Goal: Use online tool/utility: Utilize a website feature to perform a specific function

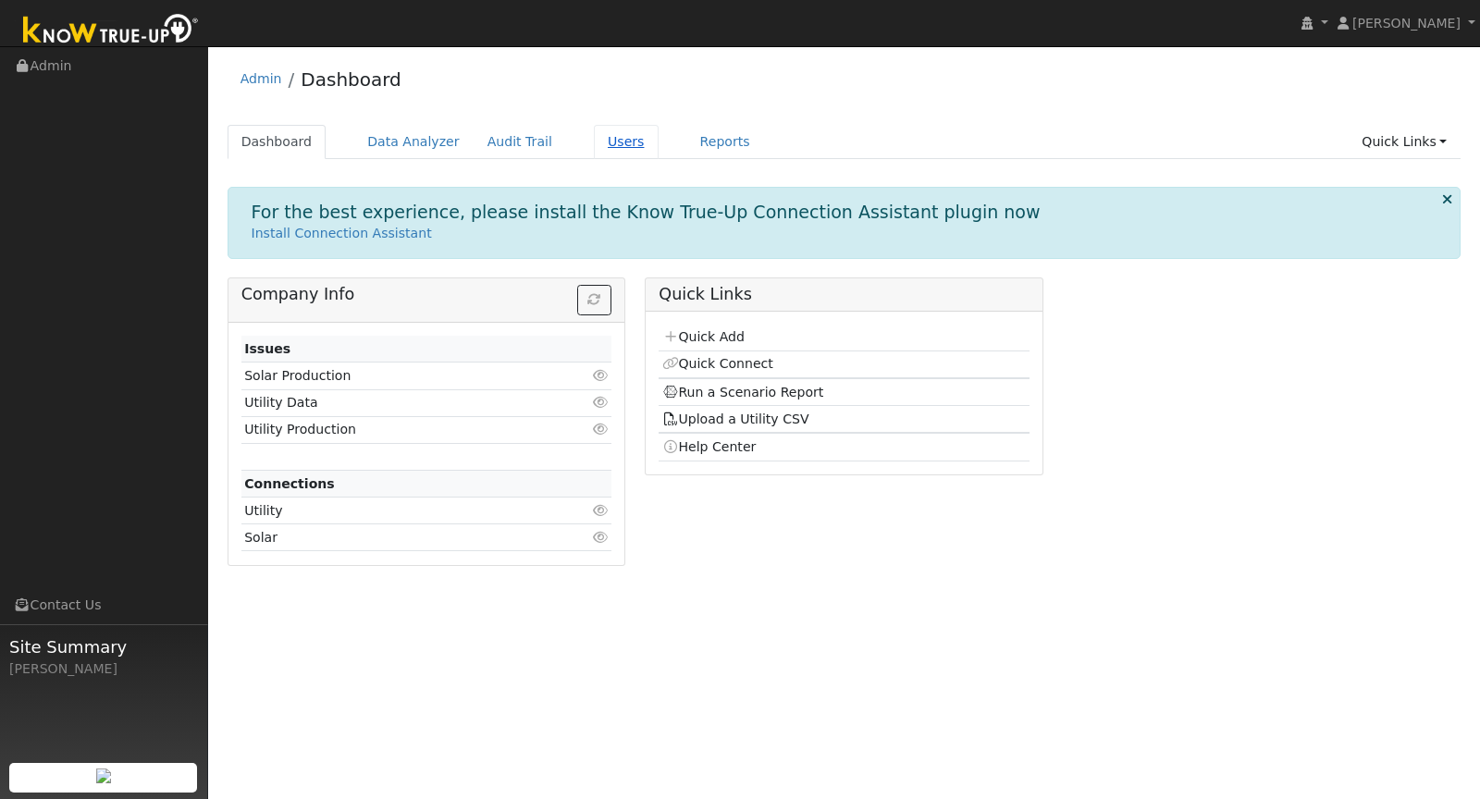
click at [594, 152] on link "Users" at bounding box center [626, 142] width 65 height 34
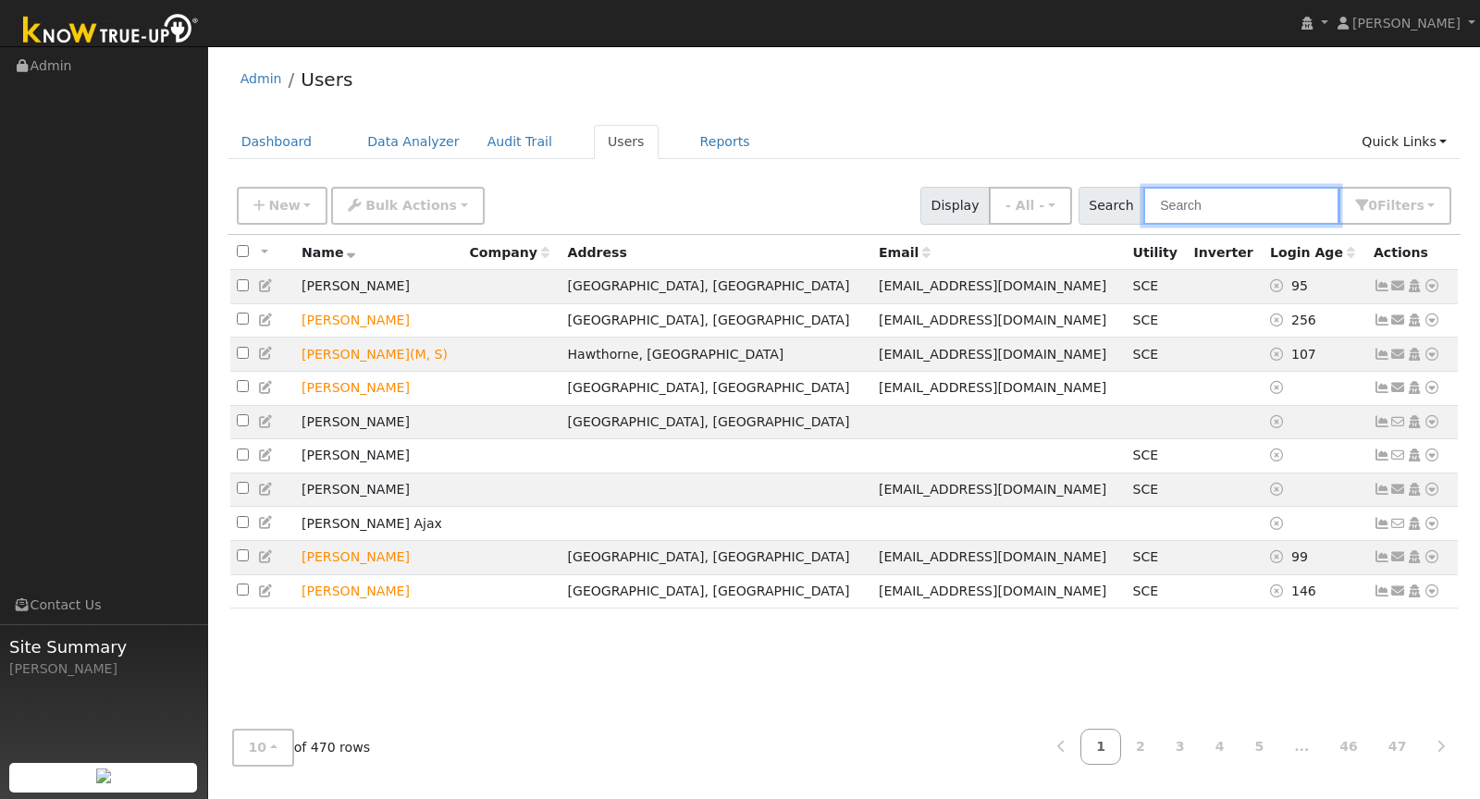
click at [1257, 204] on input "text" at bounding box center [1241, 206] width 196 height 38
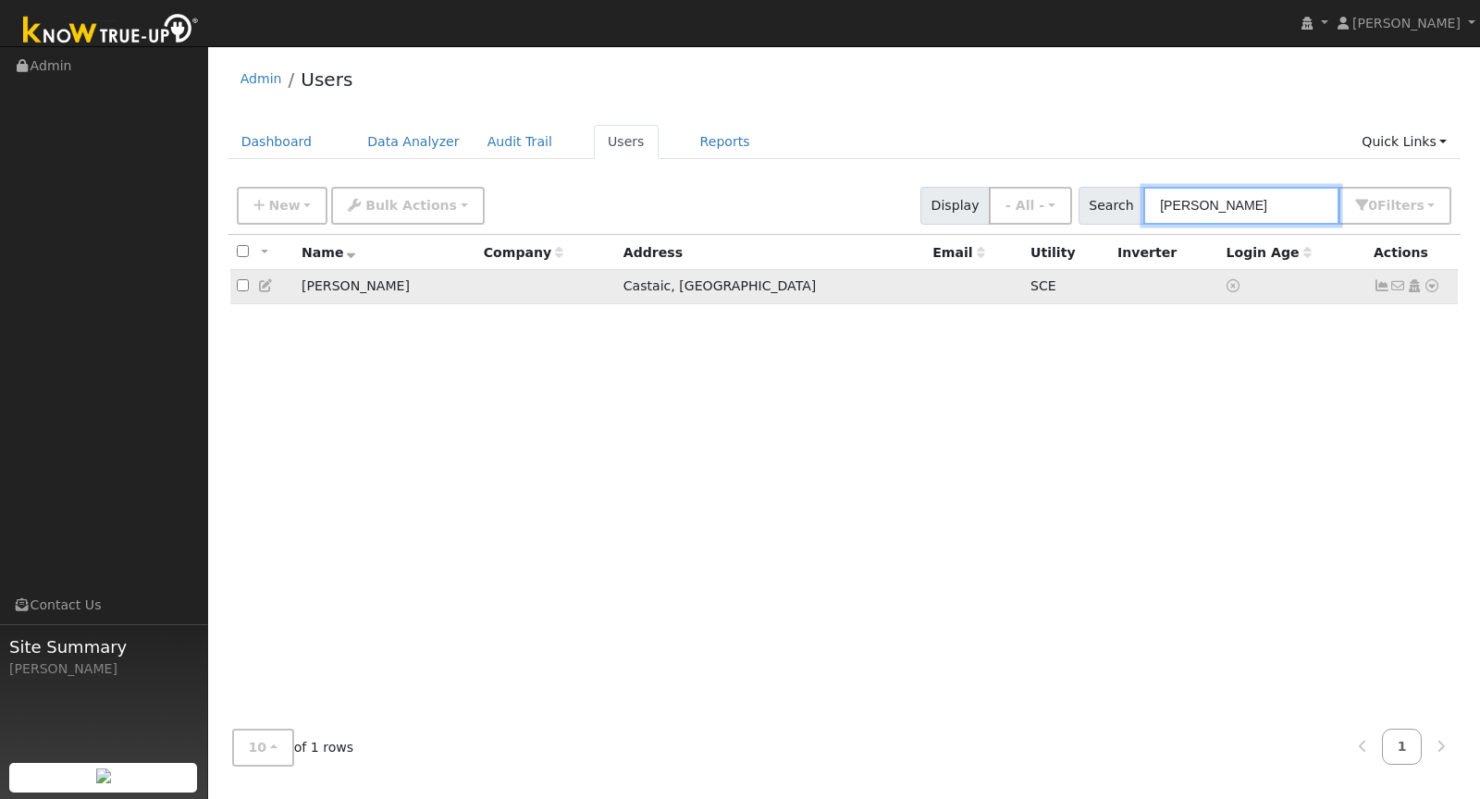
type input "Garces"
click at [1433, 284] on icon at bounding box center [1432, 285] width 17 height 13
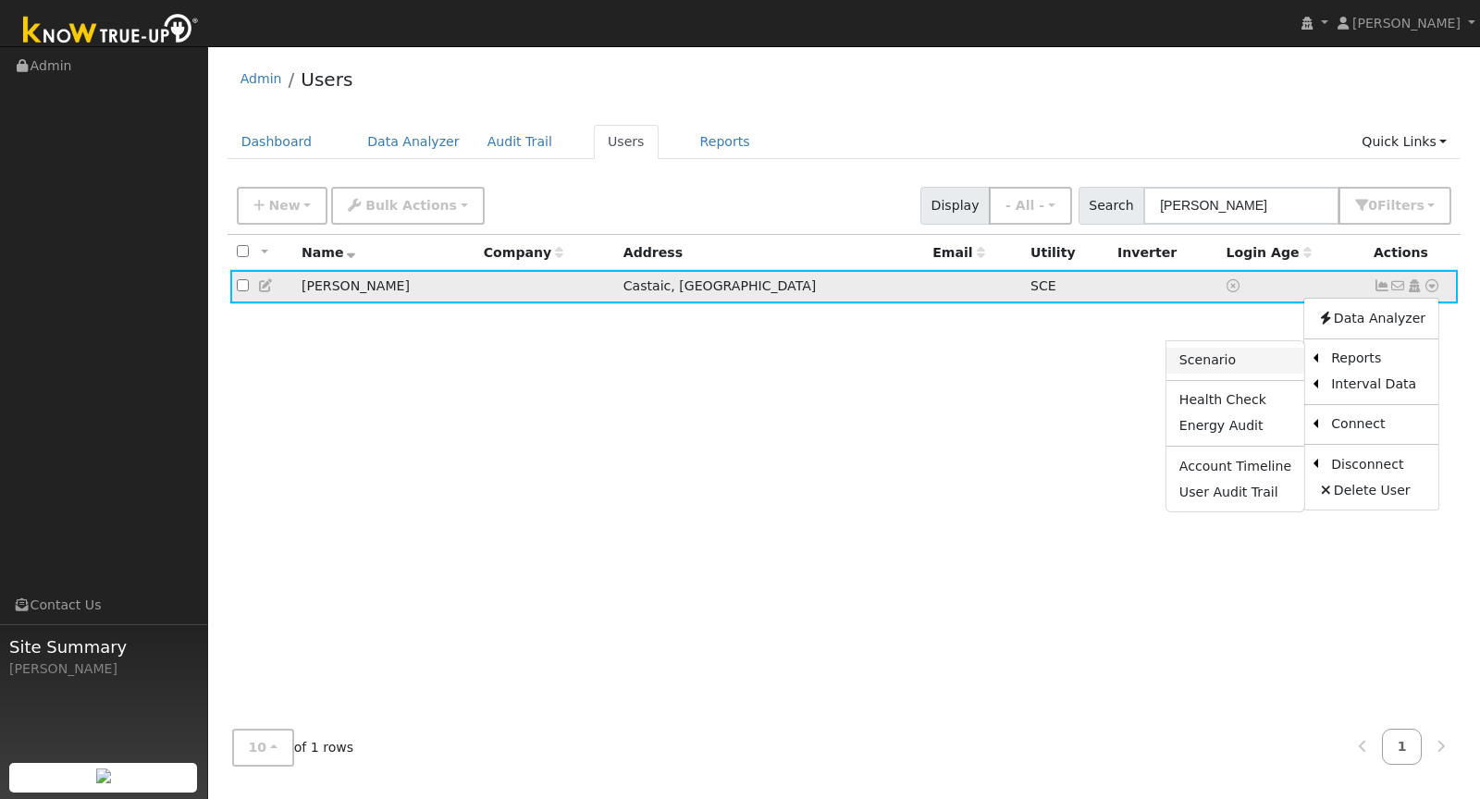
click at [1283, 352] on link "Scenario" at bounding box center [1236, 361] width 138 height 26
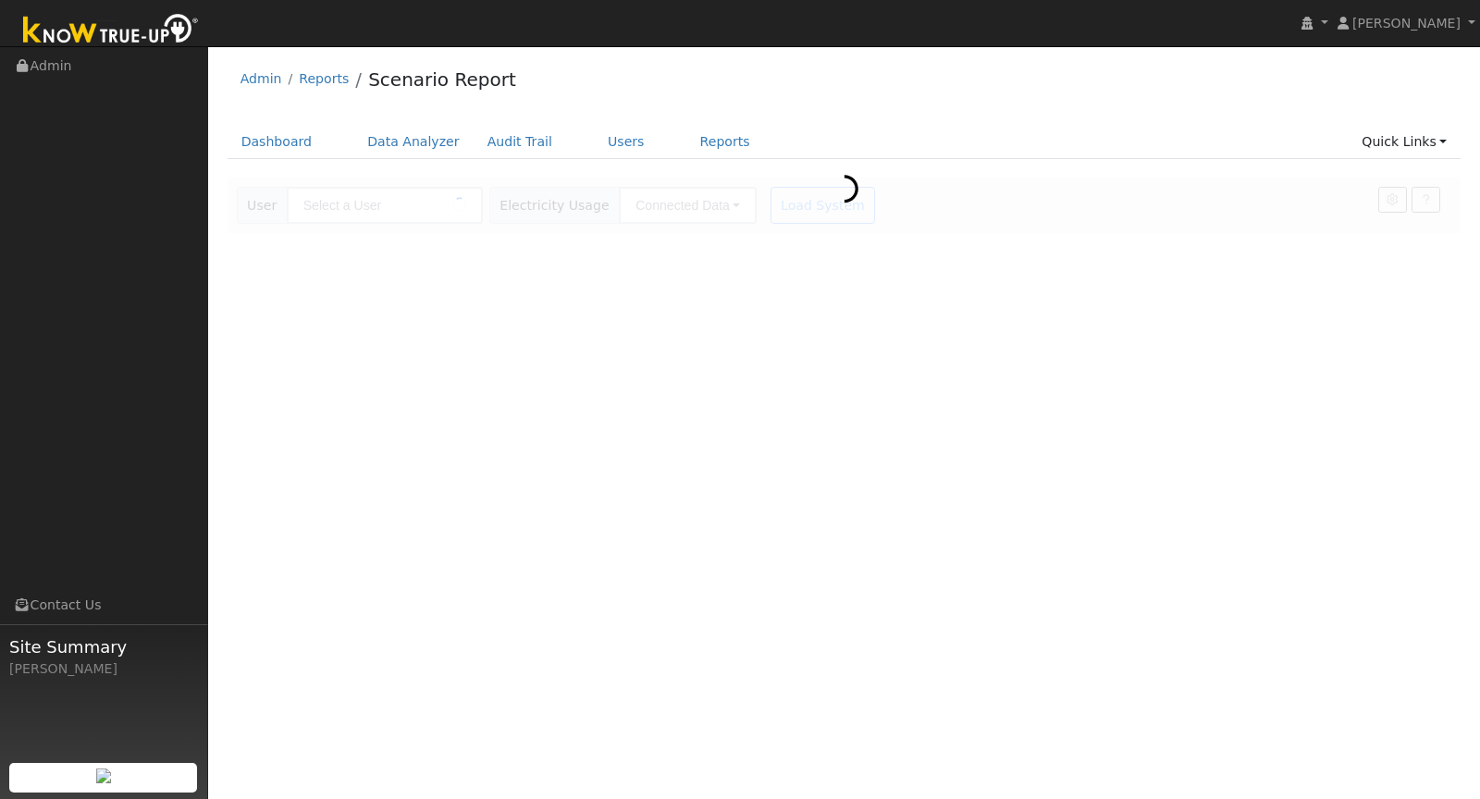
type input "[PERSON_NAME]"
type input "Southern [US_STATE] Edison"
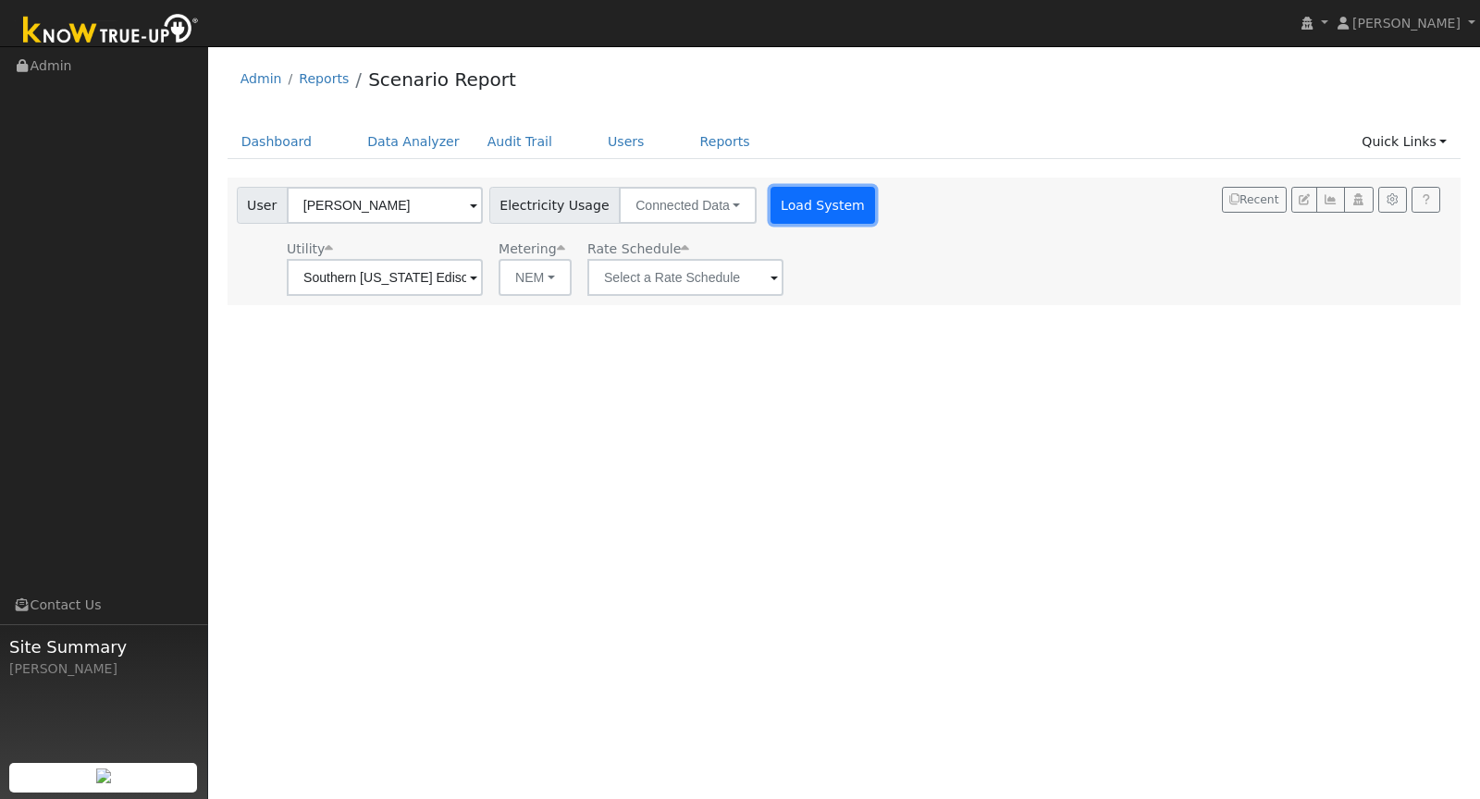
click at [775, 214] on button "Load System" at bounding box center [823, 205] width 105 height 37
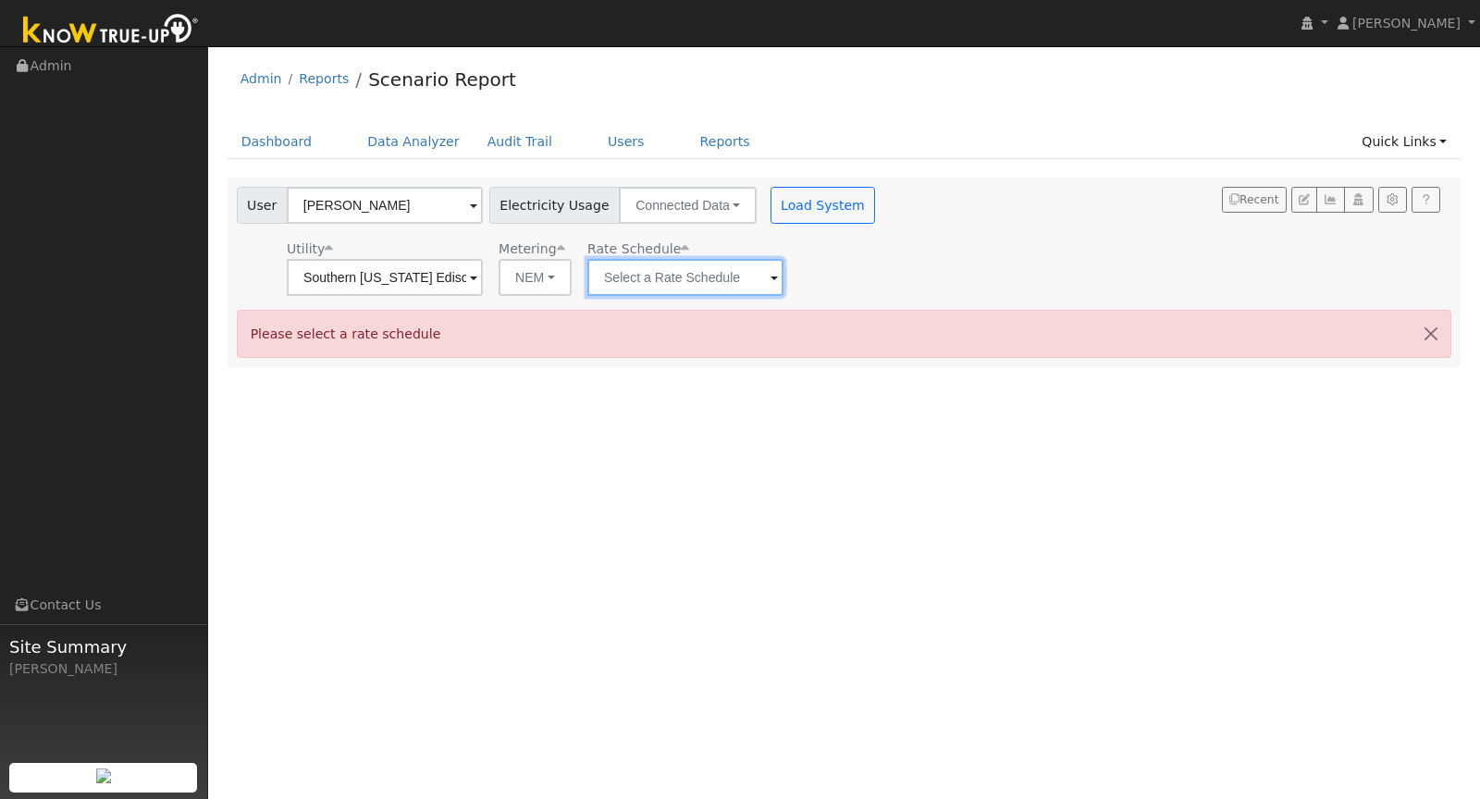
click at [681, 287] on input "text" at bounding box center [685, 277] width 196 height 37
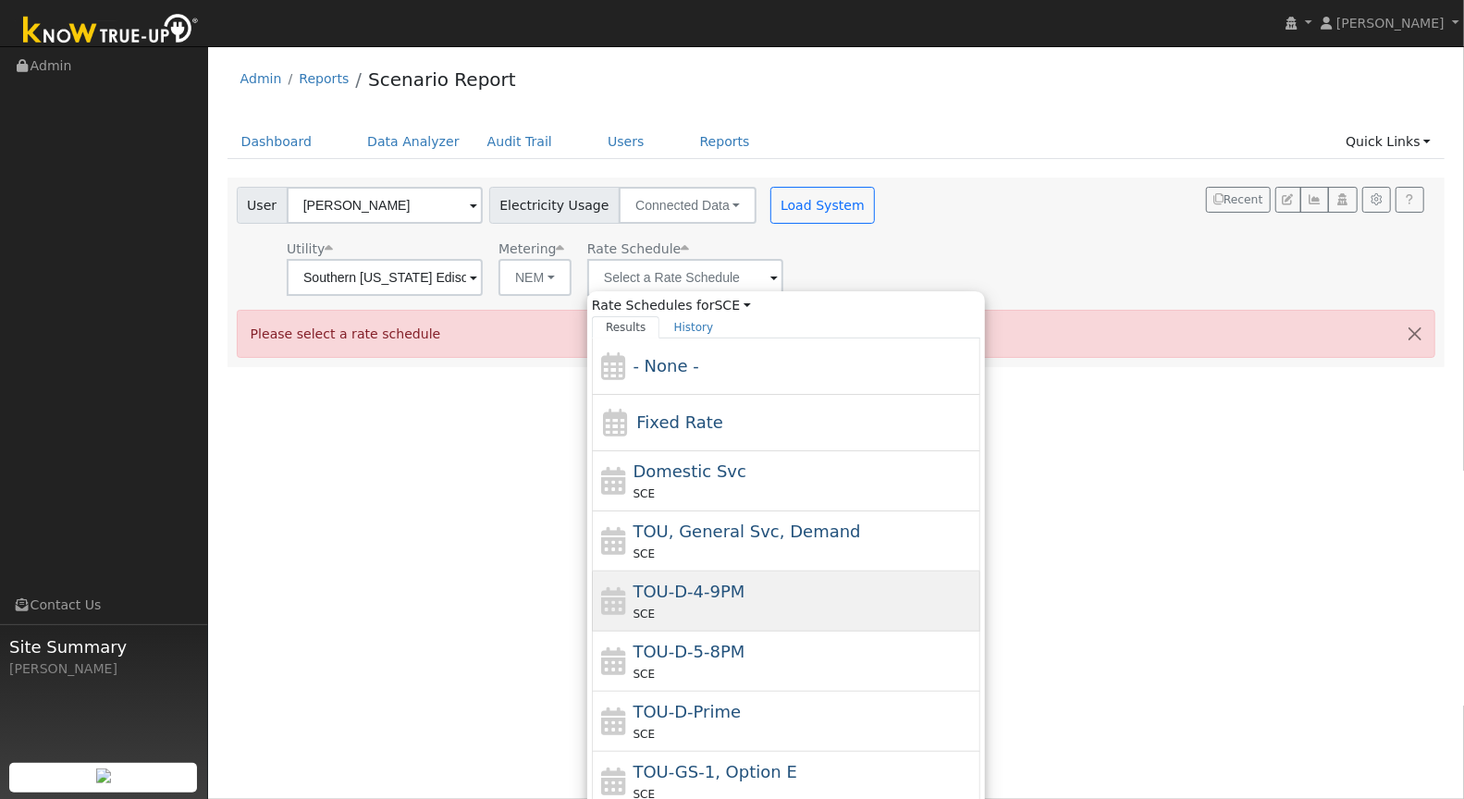
click at [652, 604] on div "SCE" at bounding box center [805, 613] width 343 height 19
type input "TOU-D-4-9PM"
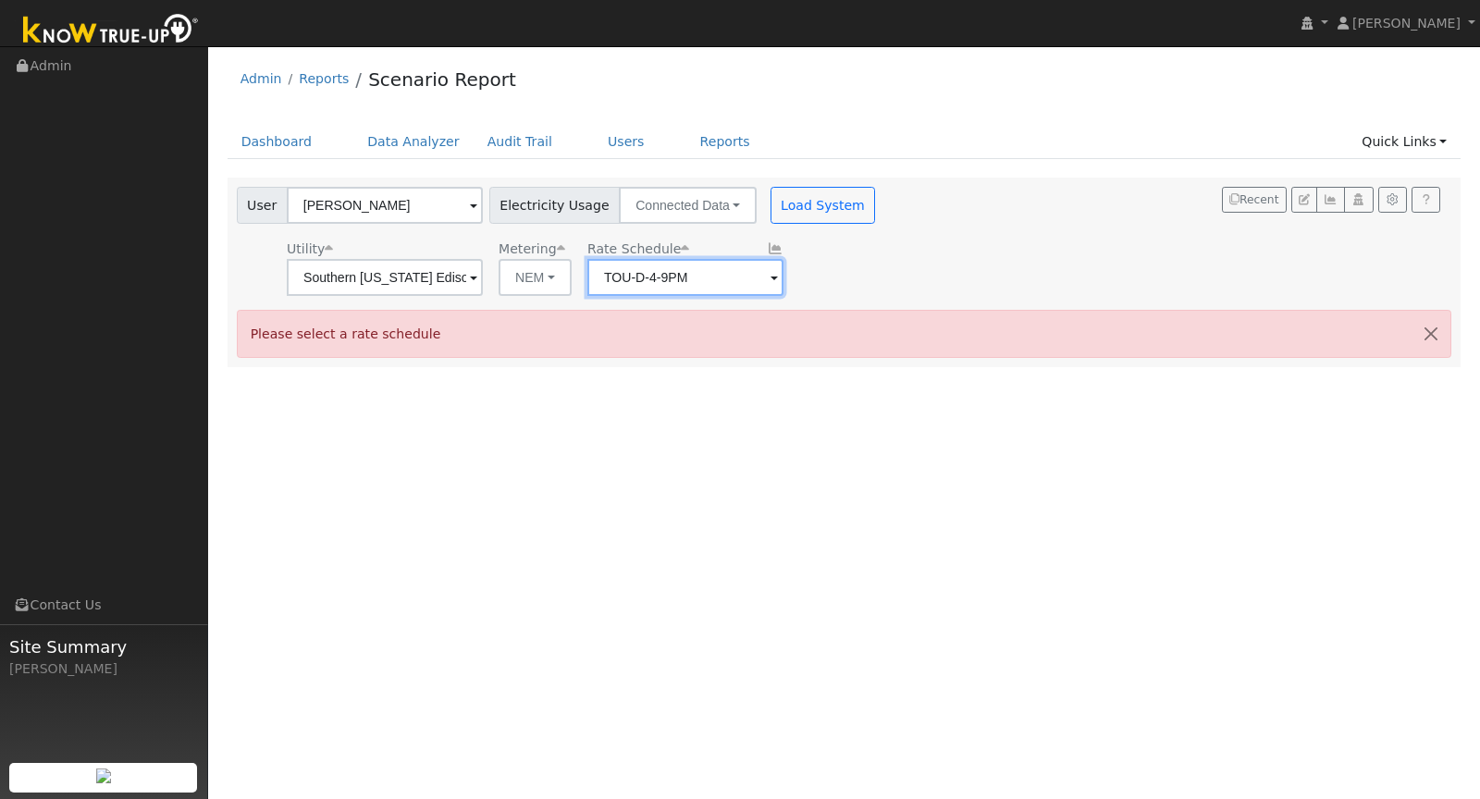
click at [680, 275] on input "TOU-D-4-9PM" at bounding box center [685, 277] width 196 height 37
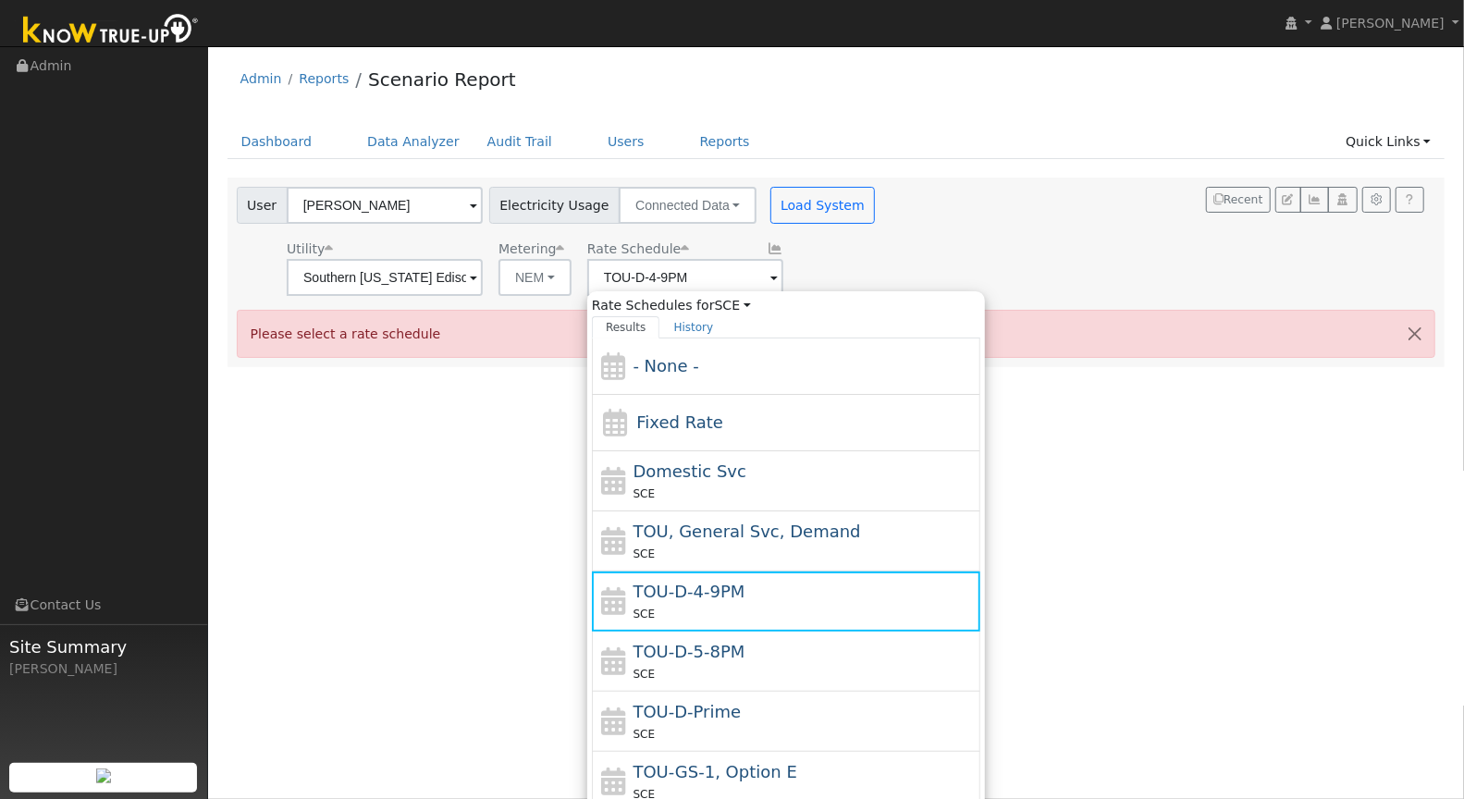
click at [869, 241] on div "User [PERSON_NAME] Account Default Account Default Account [STREET_ADDRESS] Pri…" at bounding box center [833, 238] width 1200 height 116
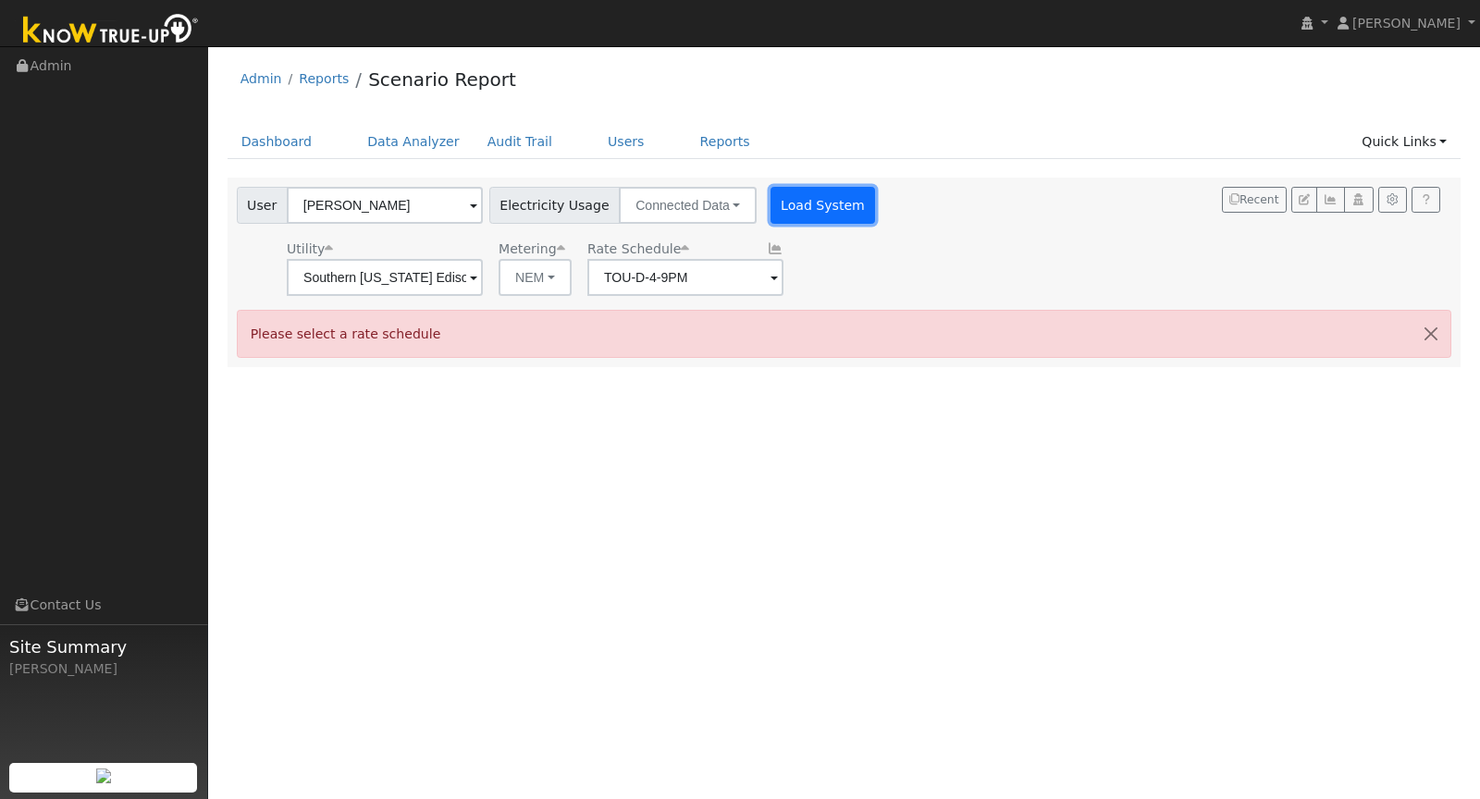
click at [829, 217] on button "Load System" at bounding box center [823, 205] width 105 height 37
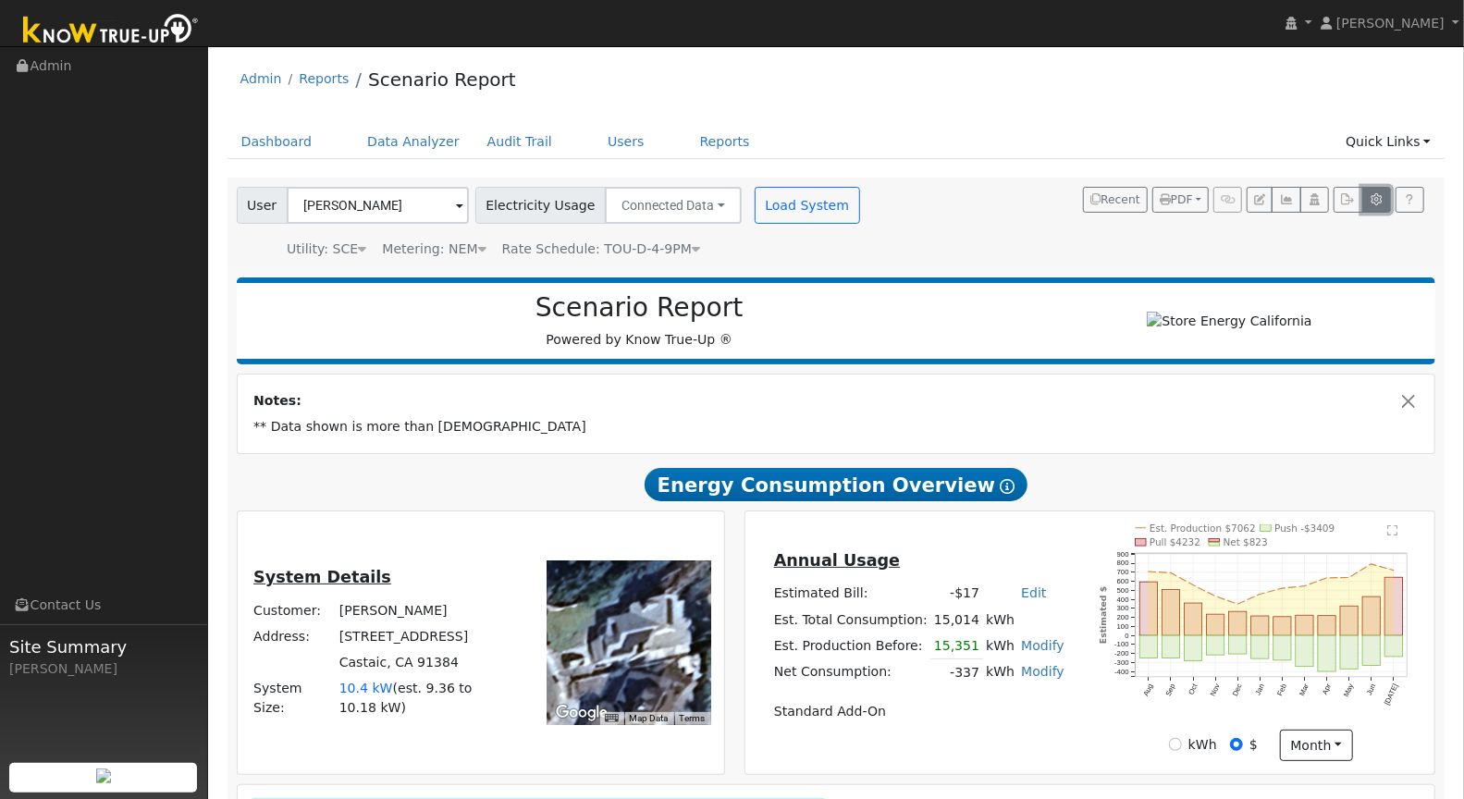
click at [1379, 204] on icon "button" at bounding box center [1377, 199] width 14 height 11
type input "20.4"
type input "30.6"
type input "10"
type input "7.6"
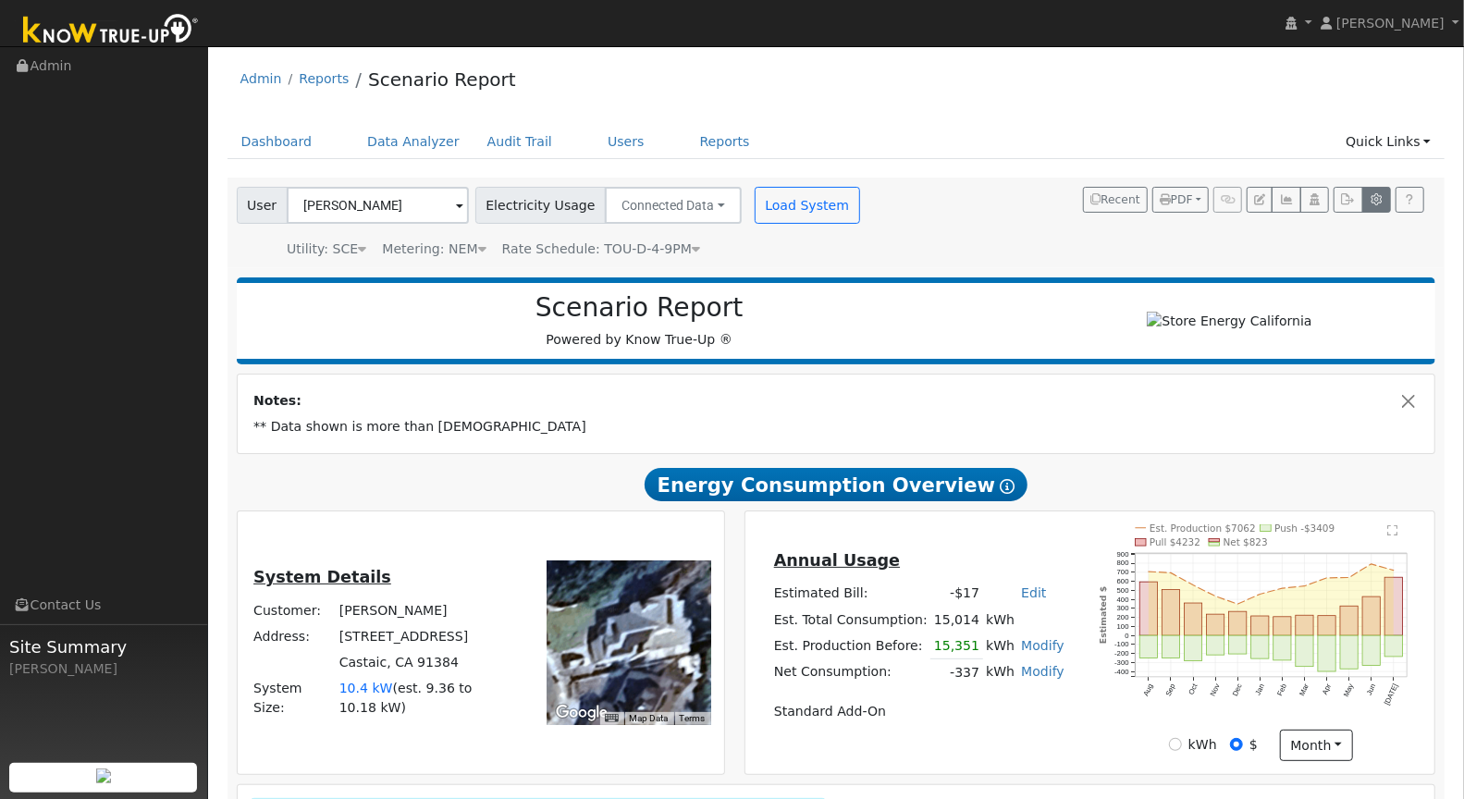
type input "24"
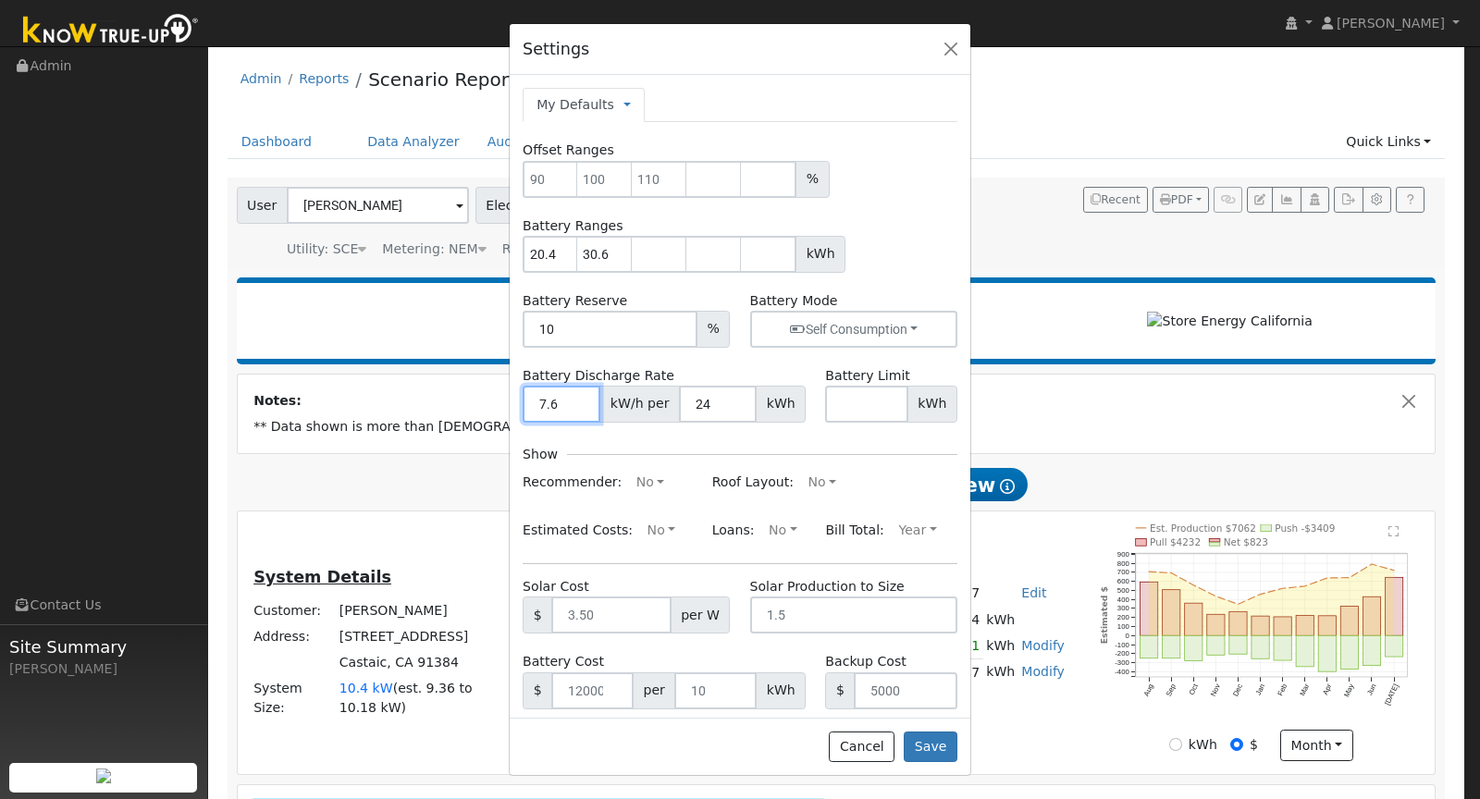
drag, startPoint x: 562, startPoint y: 405, endPoint x: 505, endPoint y: 406, distance: 56.4
click at [505, 405] on div "Settings My Defaults Temporary My Defaults Company Defaults System Defaults Off…" at bounding box center [740, 399] width 1480 height 799
type input "11.5"
click at [705, 404] on input "24" at bounding box center [718, 404] width 78 height 37
type input "27"
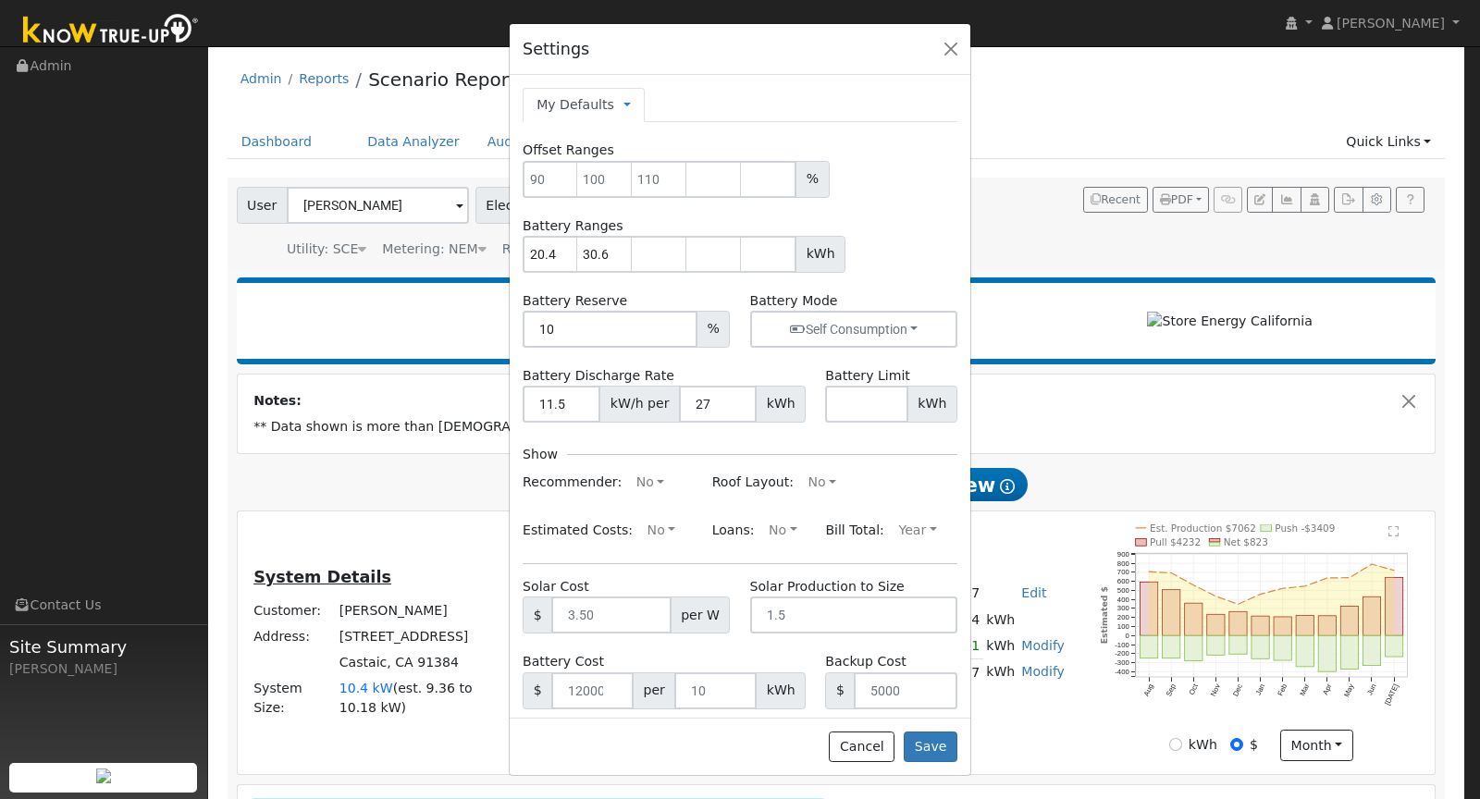
click at [866, 435] on form "Offset Ranges % Battery Ranges 20.4 30.6 kWh Battery Reserve 10 % Battery Mode …" at bounding box center [740, 462] width 435 height 643
click at [932, 748] on button "Save" at bounding box center [931, 747] width 54 height 31
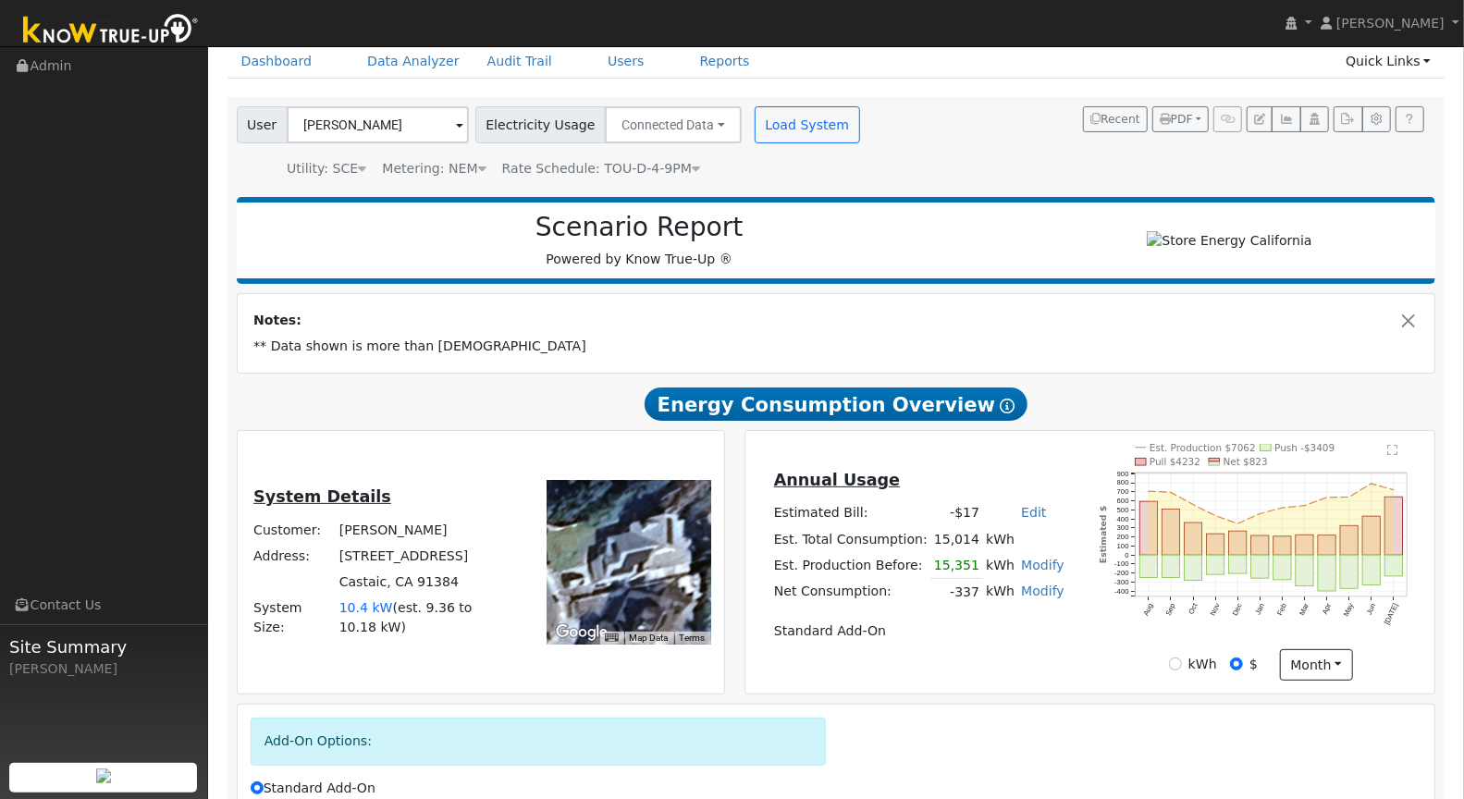
scroll to position [296, 0]
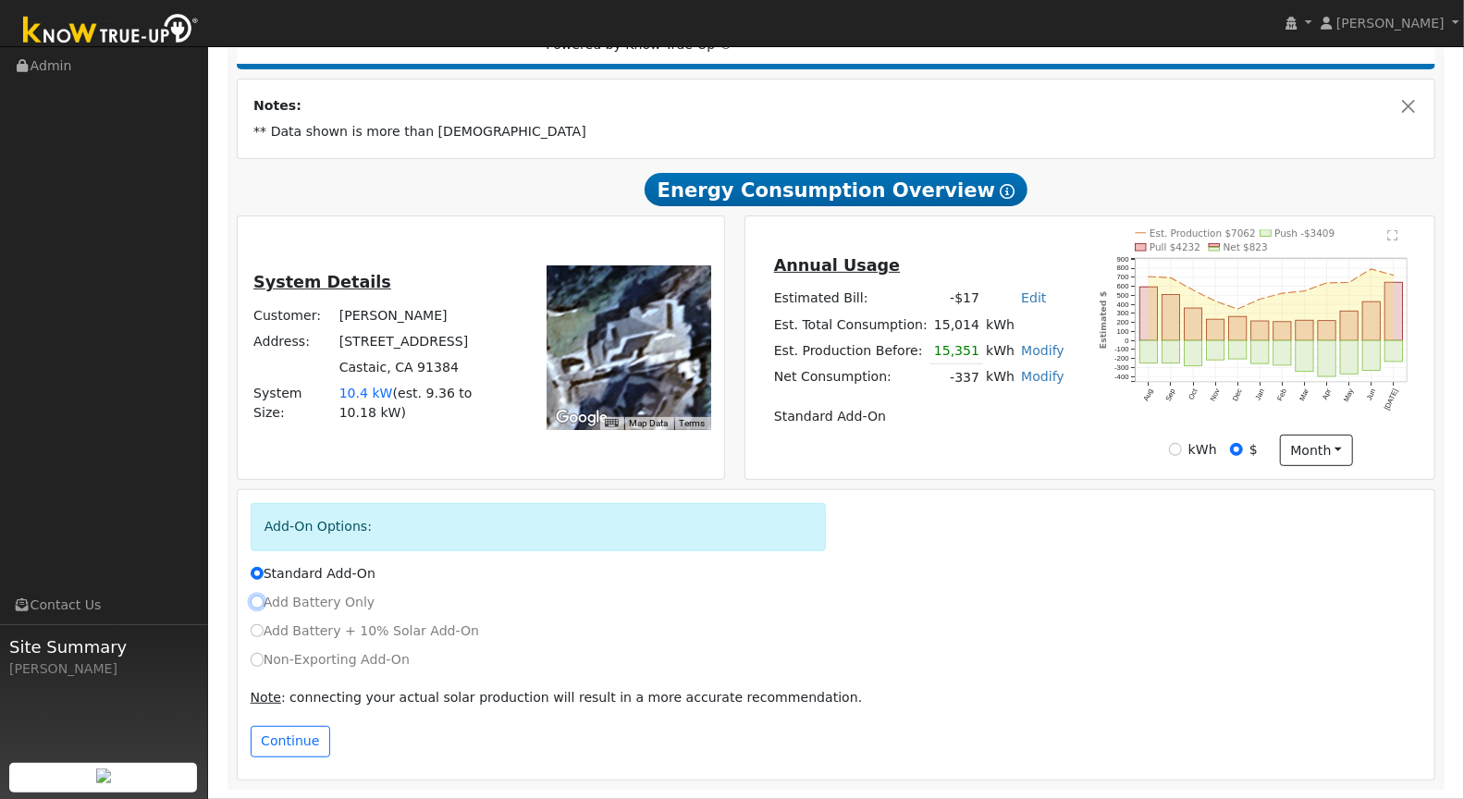
click at [257, 603] on input "Add Battery Only" at bounding box center [257, 602] width 13 height 13
radio input "true"
radio input "false"
click at [284, 735] on button "Continue" at bounding box center [291, 741] width 80 height 31
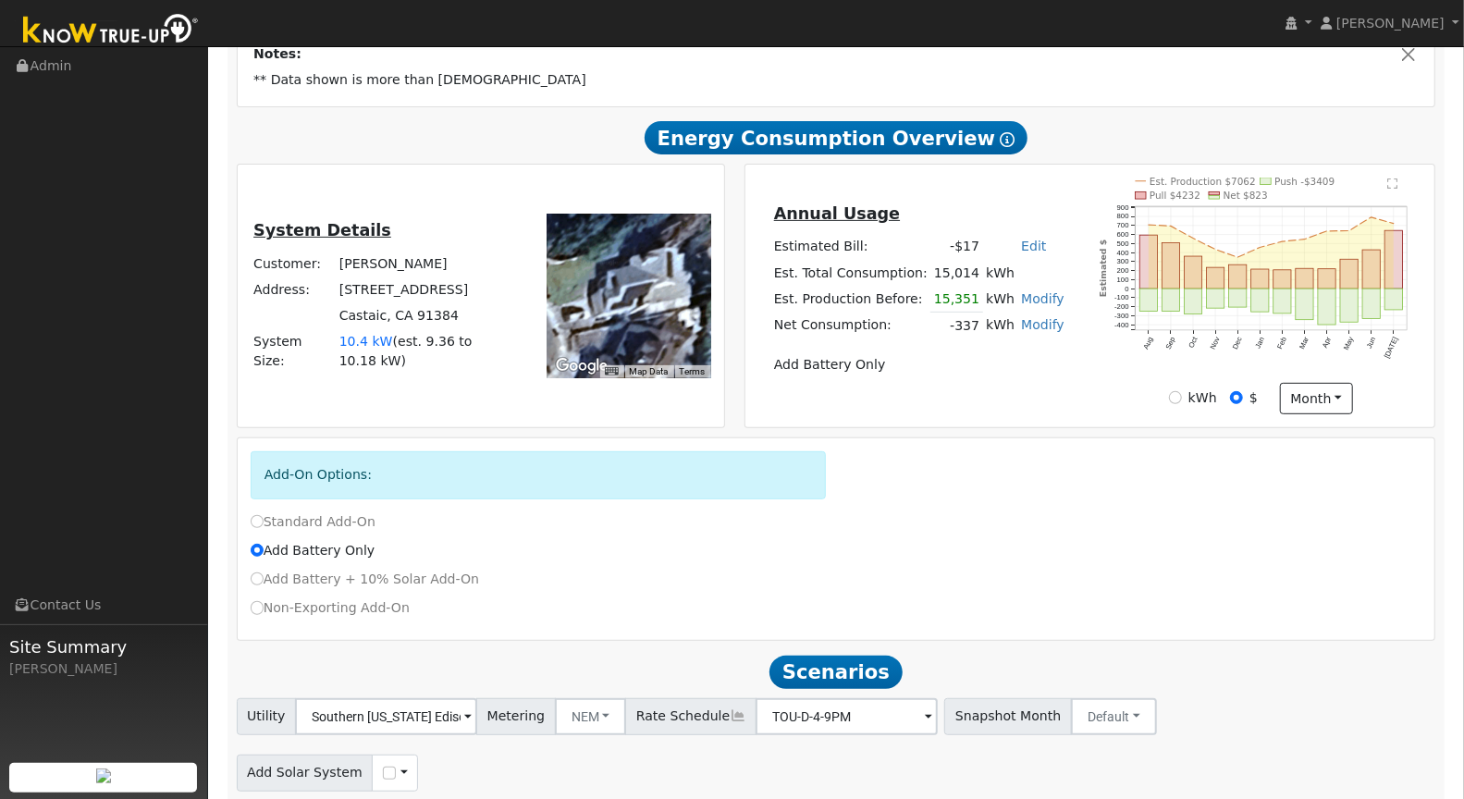
scroll to position [416, 0]
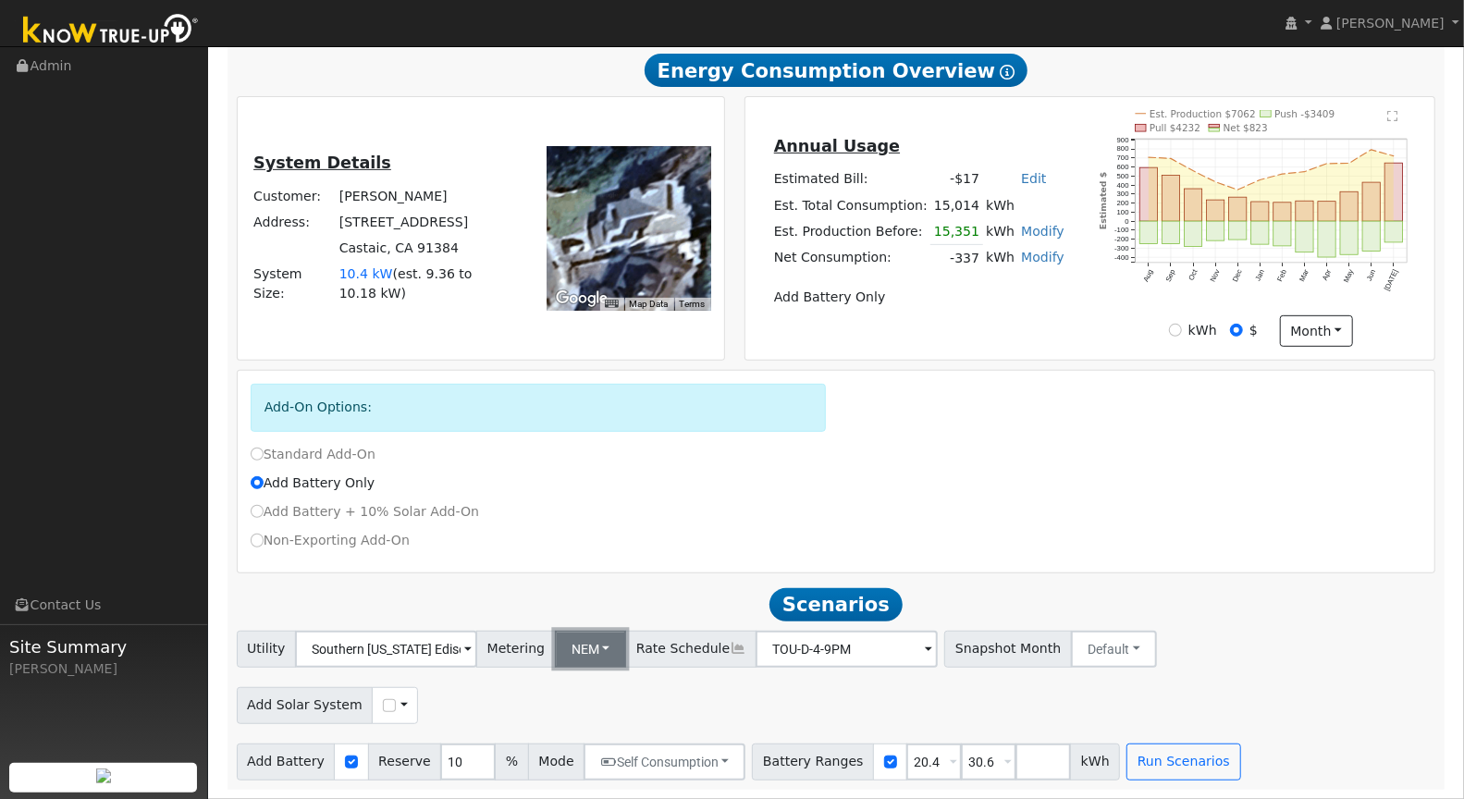
click at [571, 655] on button "NEM" at bounding box center [591, 649] width 72 height 37
click at [564, 709] on link "NBT" at bounding box center [601, 716] width 129 height 26
type input "TOU-D-PRIME"
click at [920, 760] on input "20.4" at bounding box center [935, 762] width 56 height 37
type input "30.6"
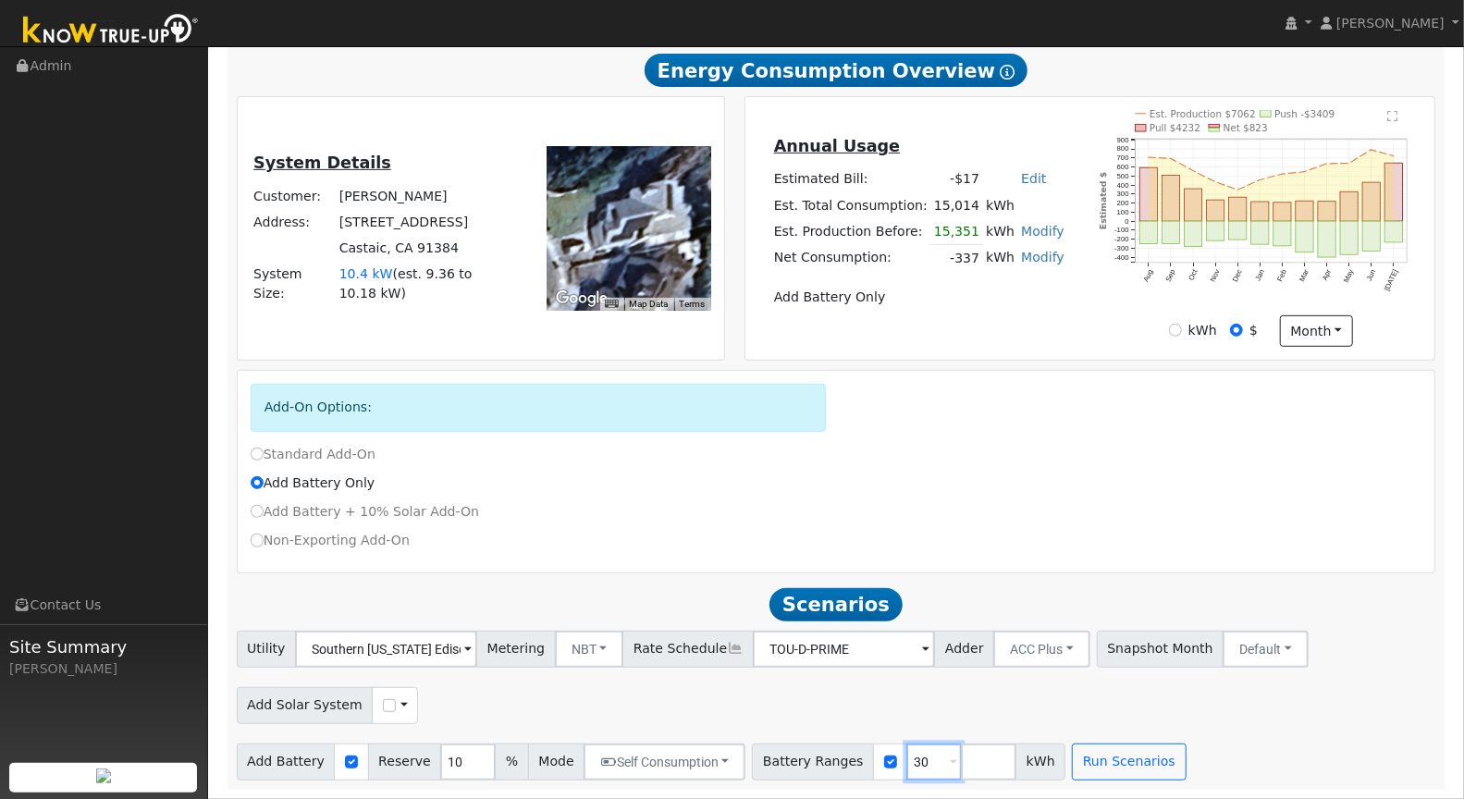
type input "3"
type input "1"
type input "27"
click at [1136, 771] on button "Run Scenarios" at bounding box center [1129, 762] width 114 height 37
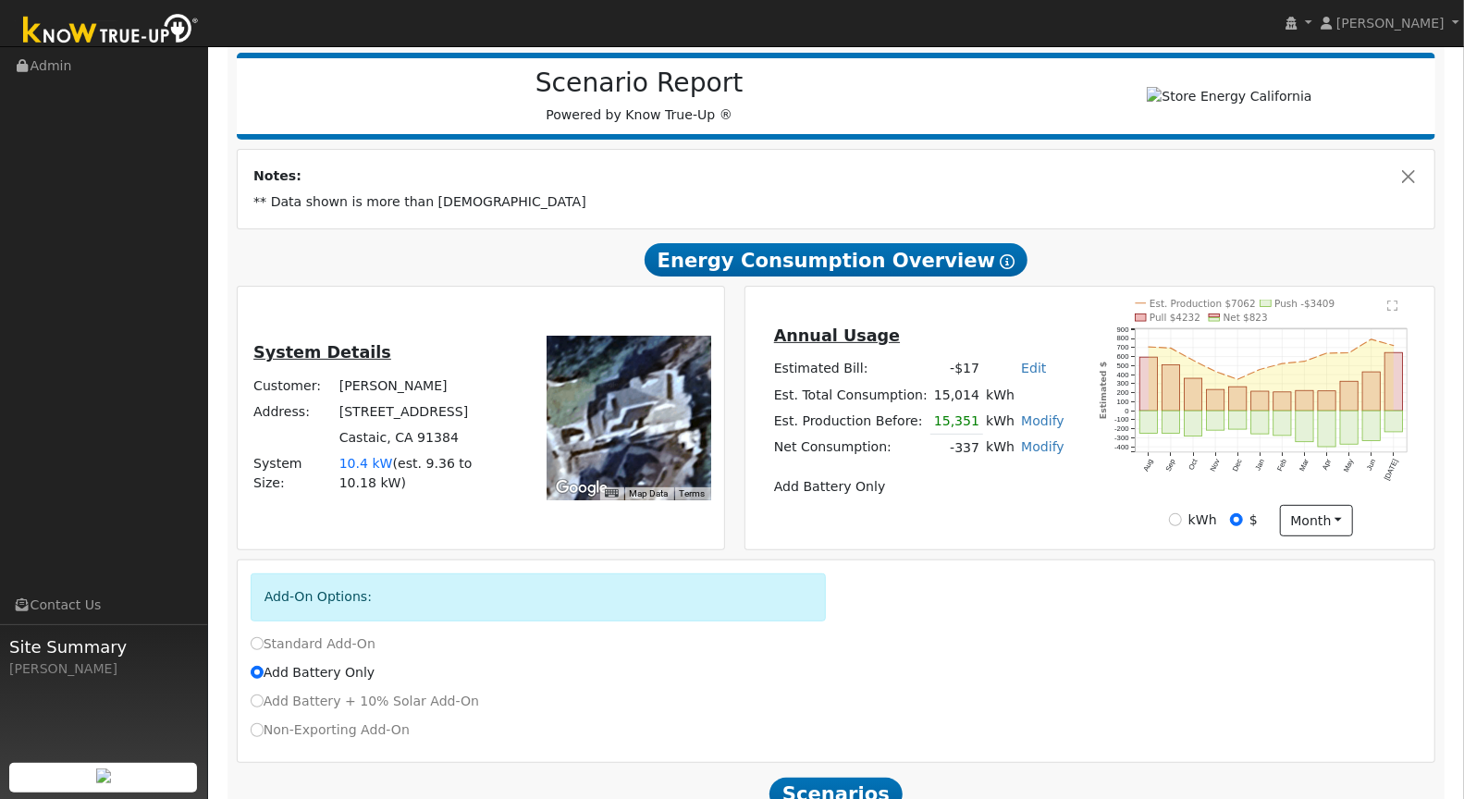
scroll to position [0, 0]
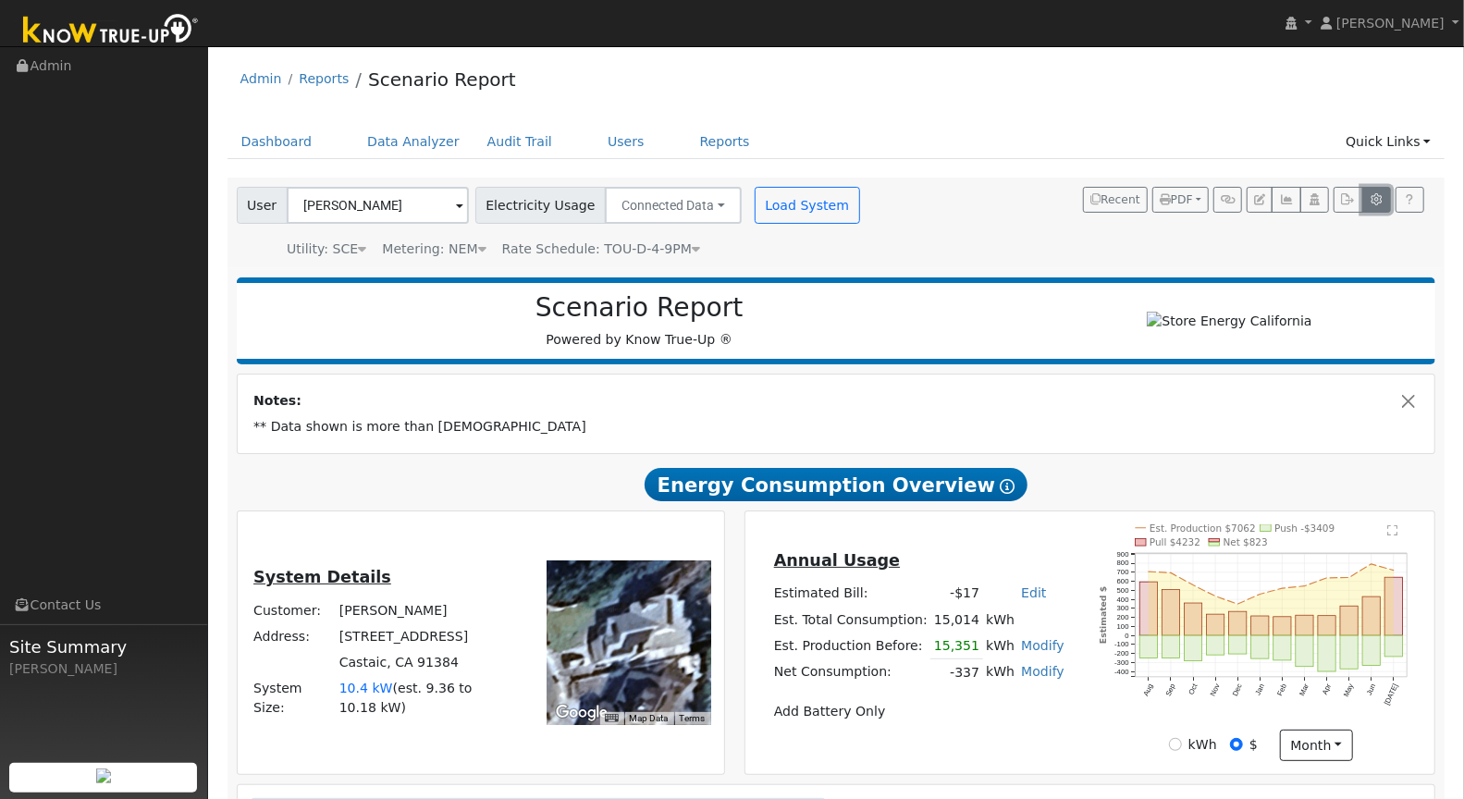
click at [1372, 203] on icon "button" at bounding box center [1377, 199] width 14 height 11
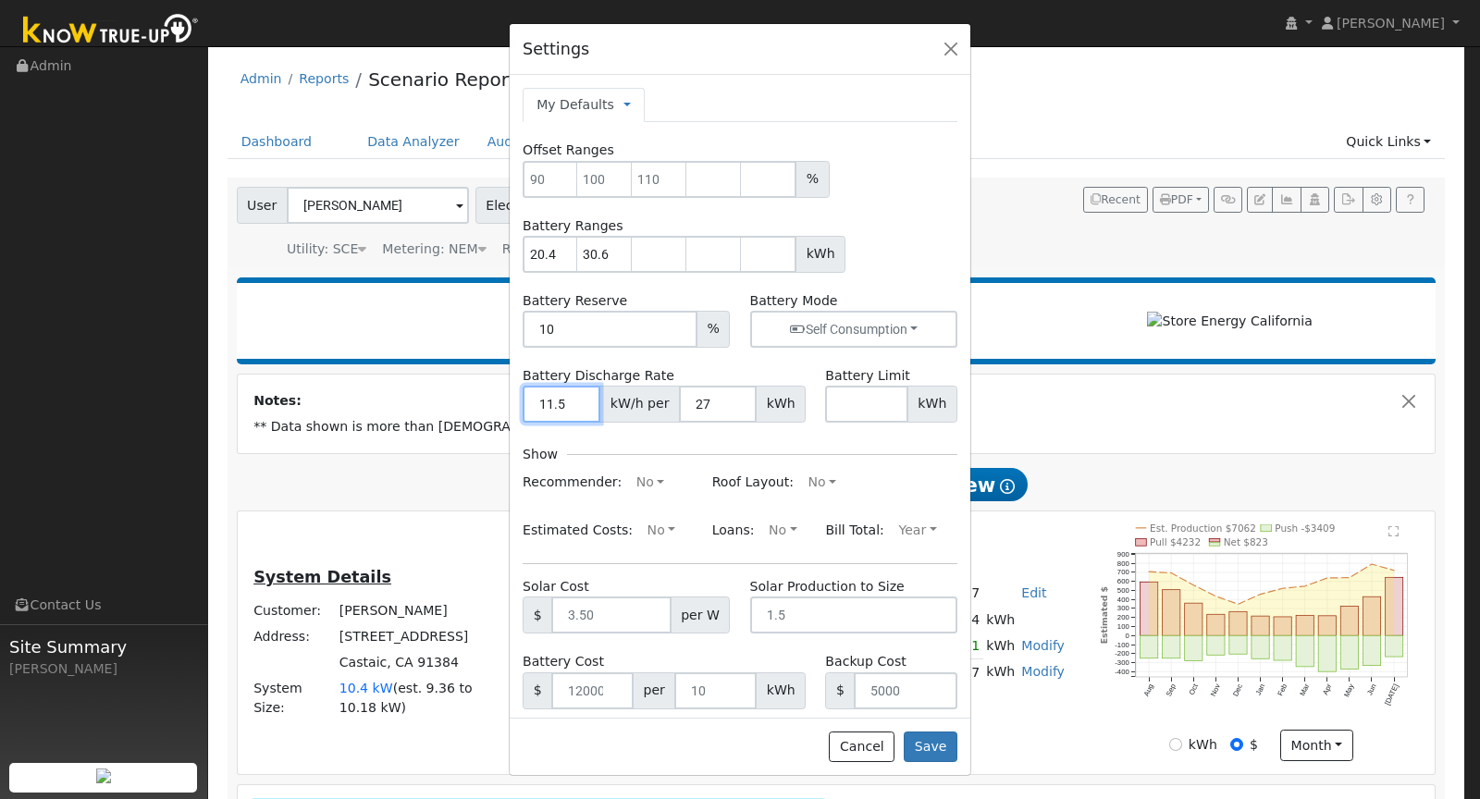
drag, startPoint x: 563, startPoint y: 401, endPoint x: 507, endPoint y: 401, distance: 56.4
click at [507, 401] on div "Settings My Defaults Temporary My Defaults Company Defaults System Defaults Off…" at bounding box center [740, 399] width 1480 height 799
type input "23"
click at [937, 749] on button "Save" at bounding box center [931, 747] width 54 height 31
type input "20.4"
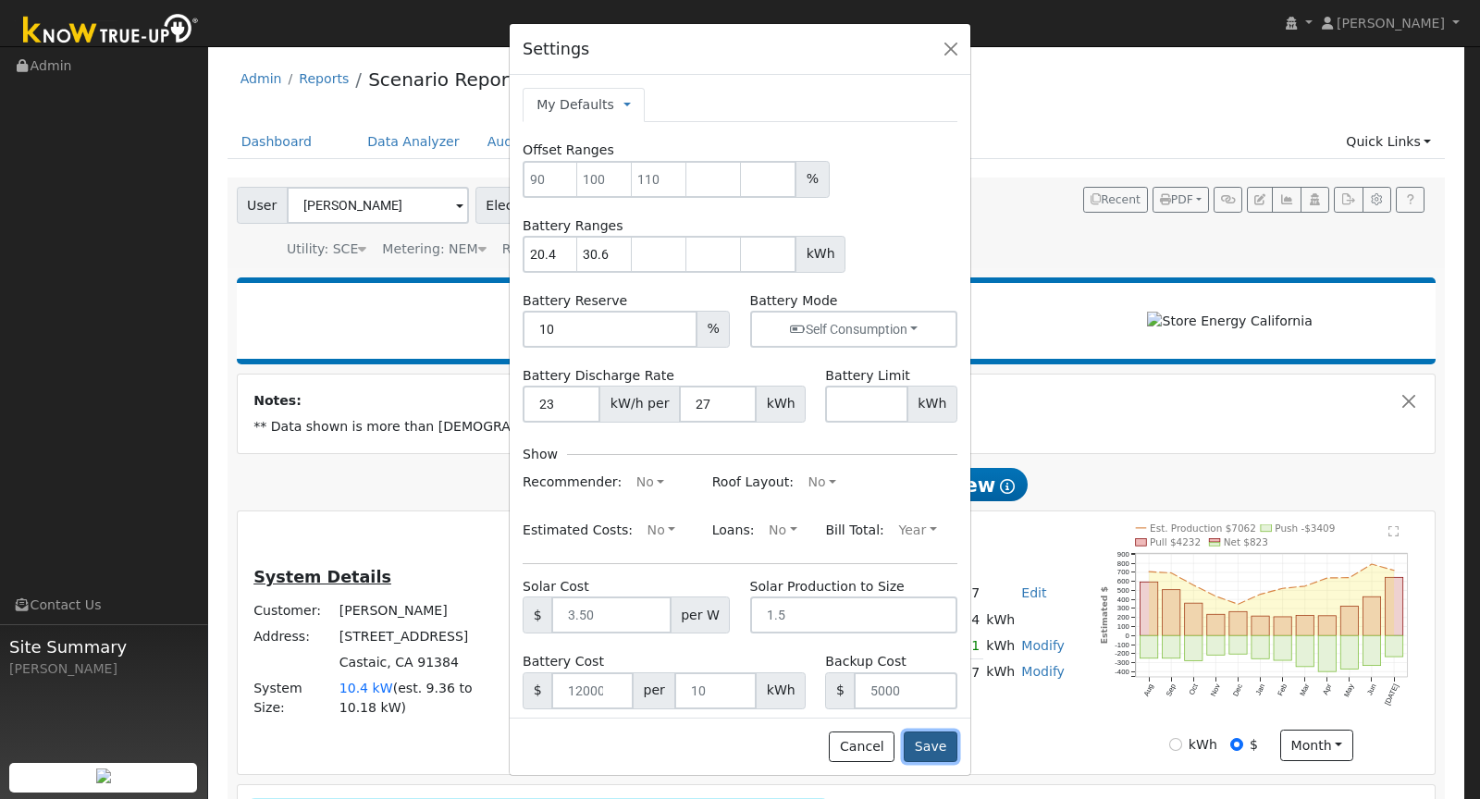
type input "30.6"
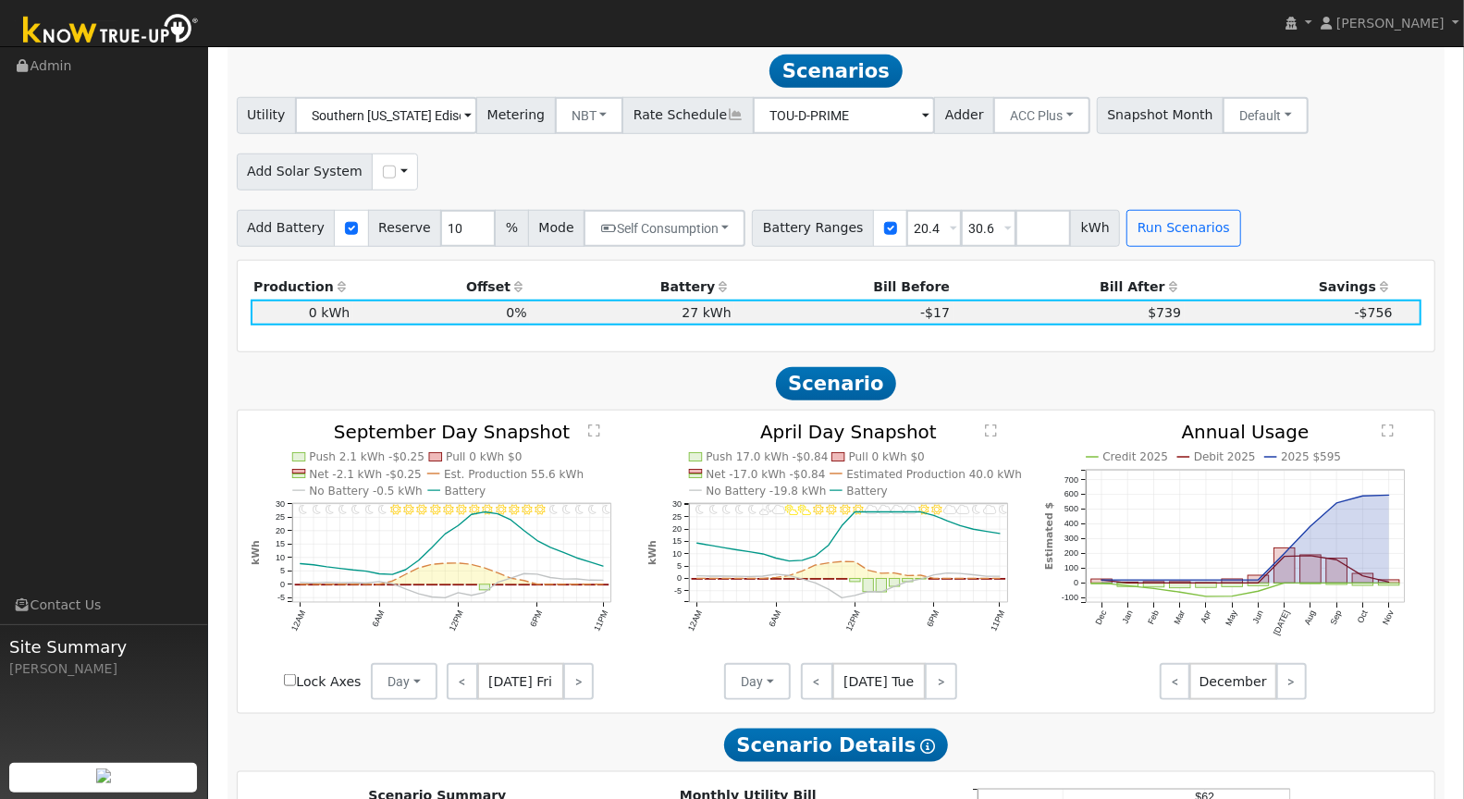
scroll to position [946, 0]
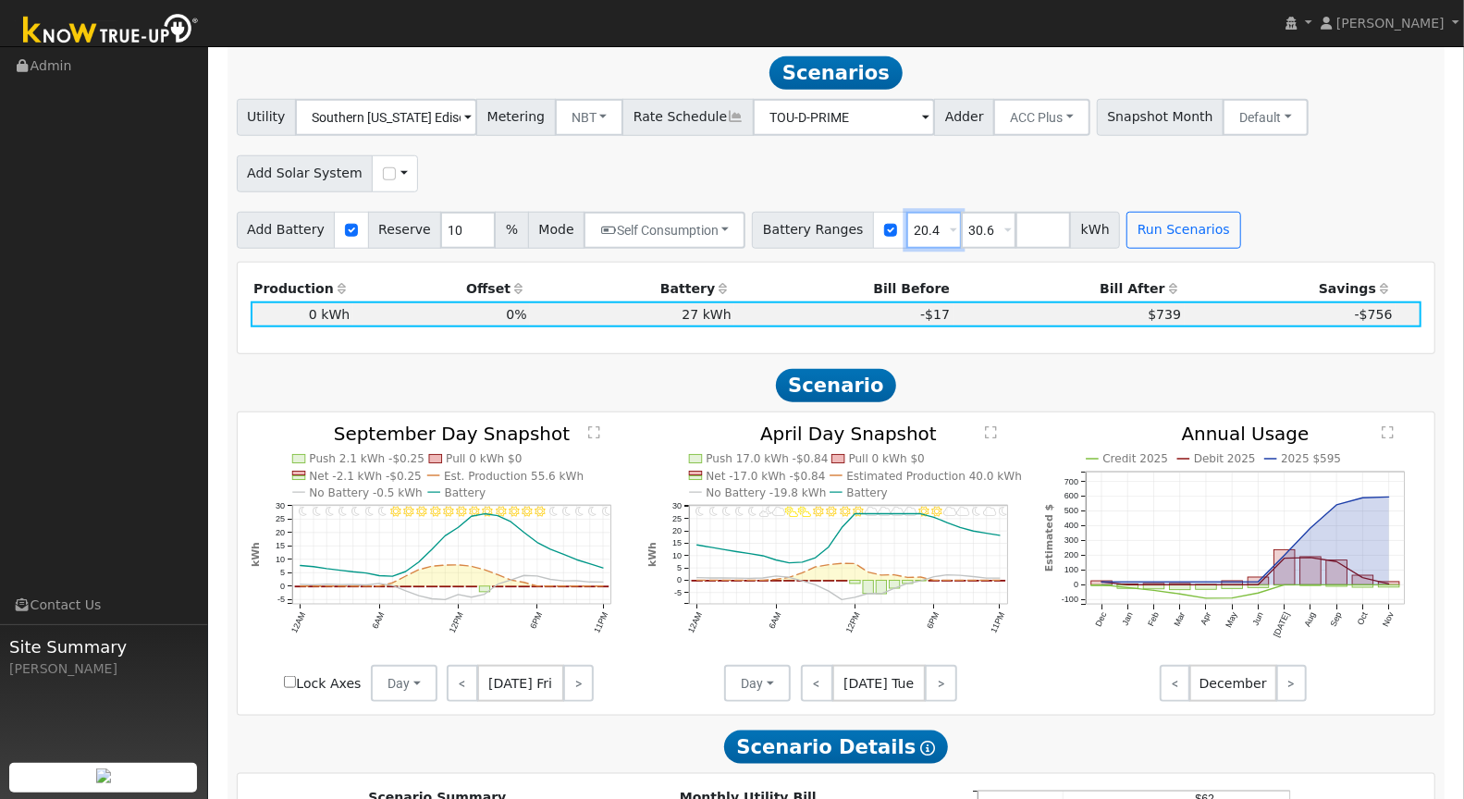
click at [908, 239] on input "20.4" at bounding box center [935, 230] width 56 height 37
type input "30.6"
type input "3"
type input "27"
click at [1102, 244] on button "Run Scenarios" at bounding box center [1129, 230] width 114 height 37
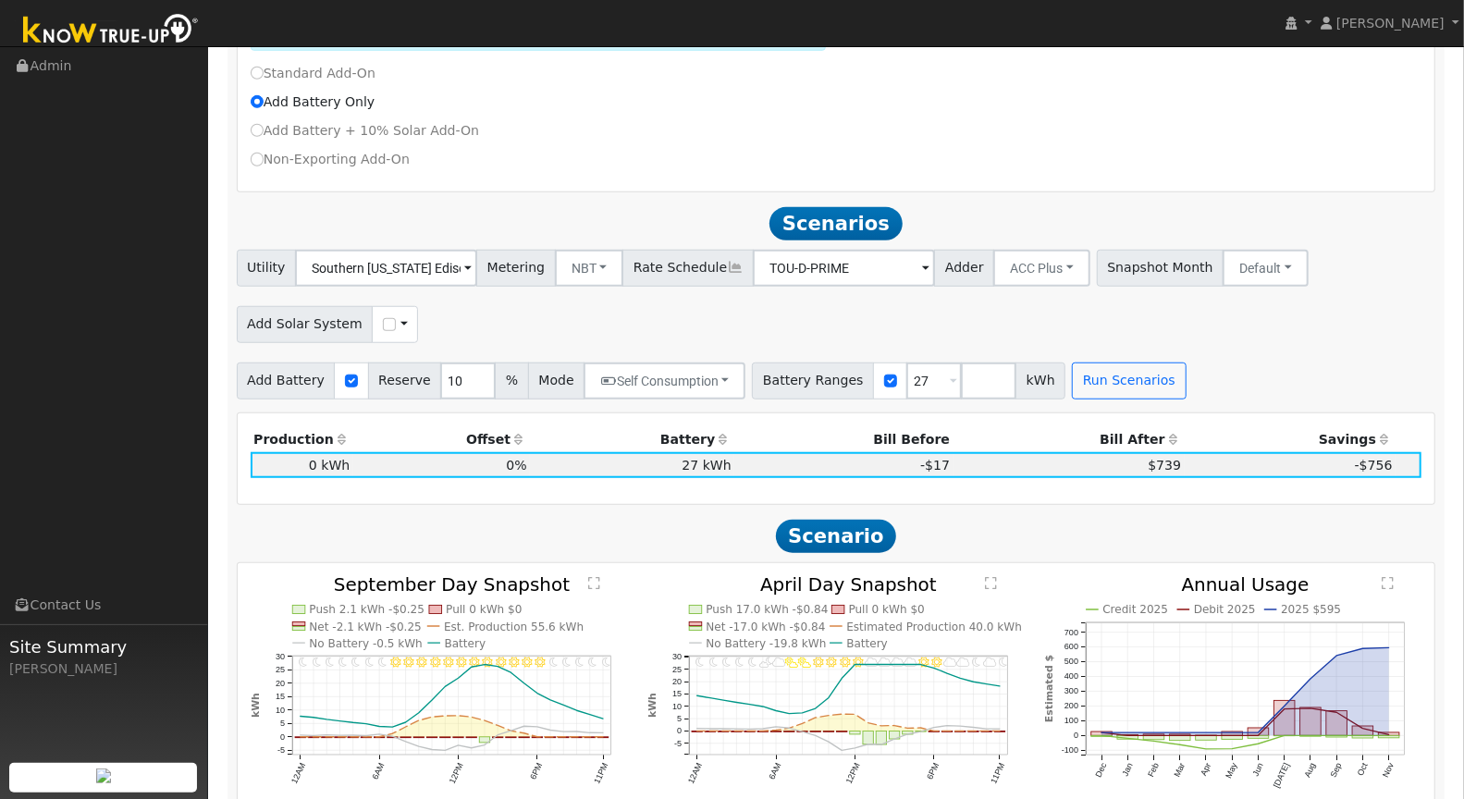
scroll to position [865, 0]
